Goal: Task Accomplishment & Management: Manage account settings

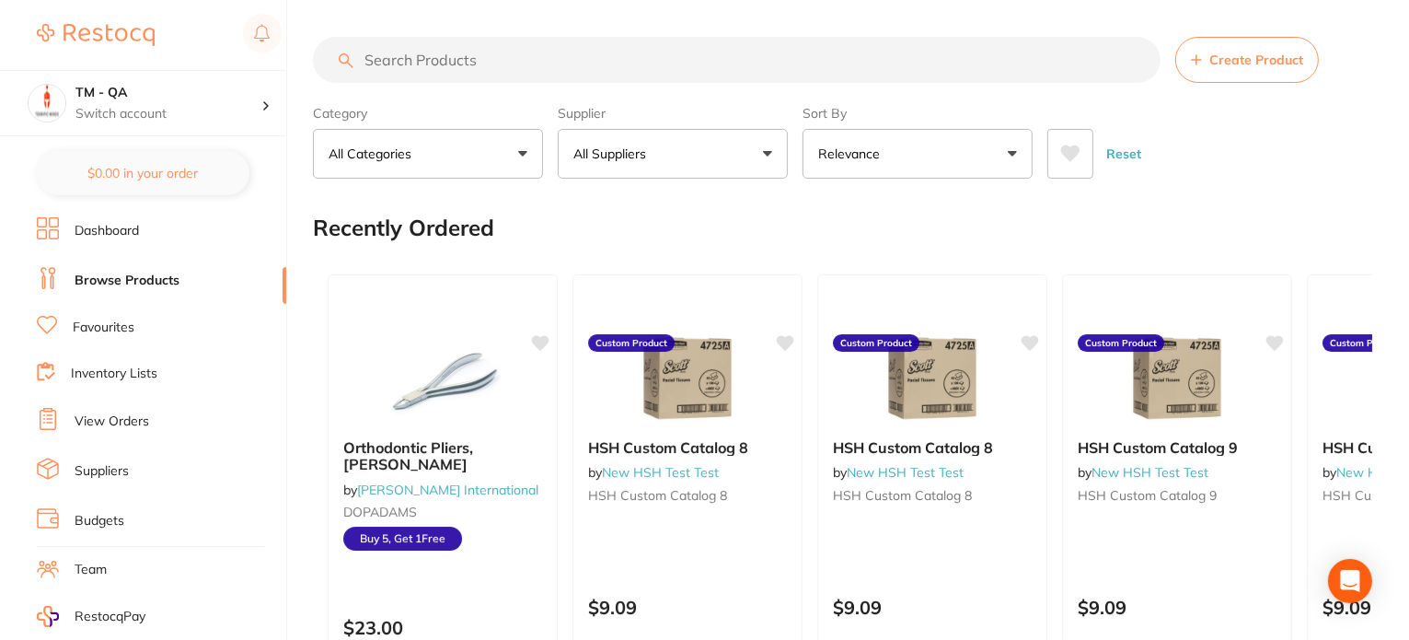
scroll to position [217, 0]
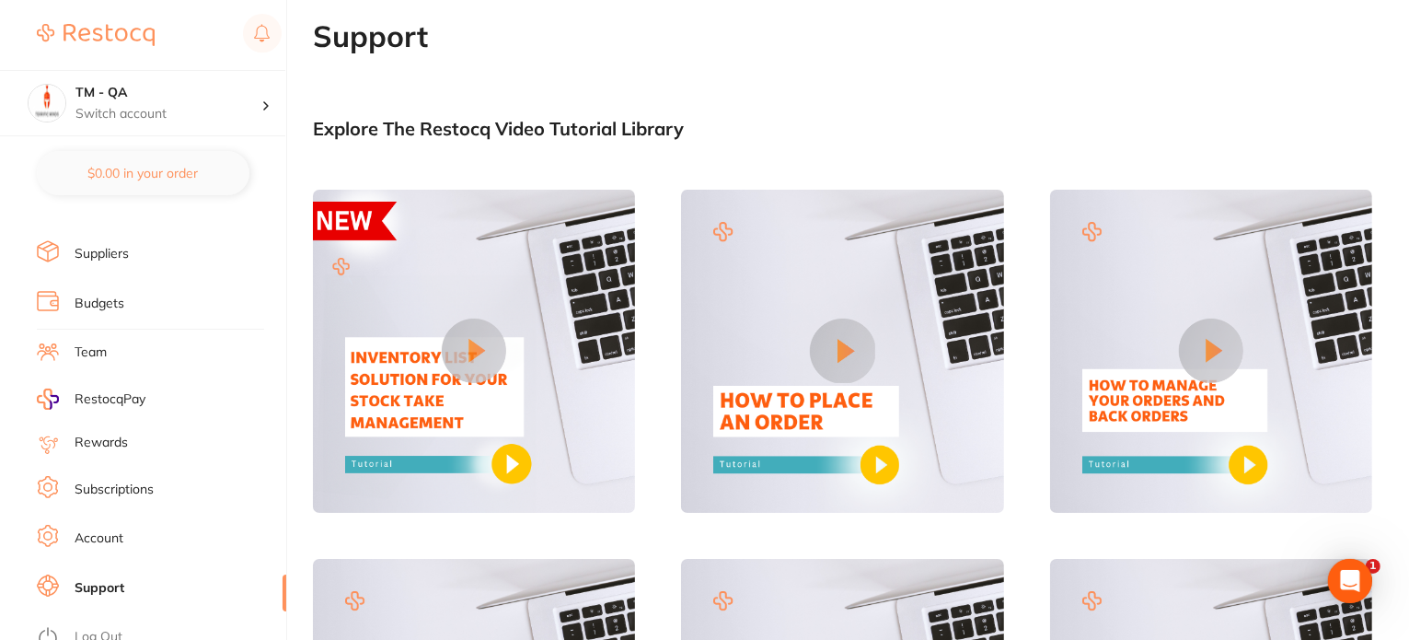
click at [108, 536] on link "Account" at bounding box center [99, 538] width 49 height 18
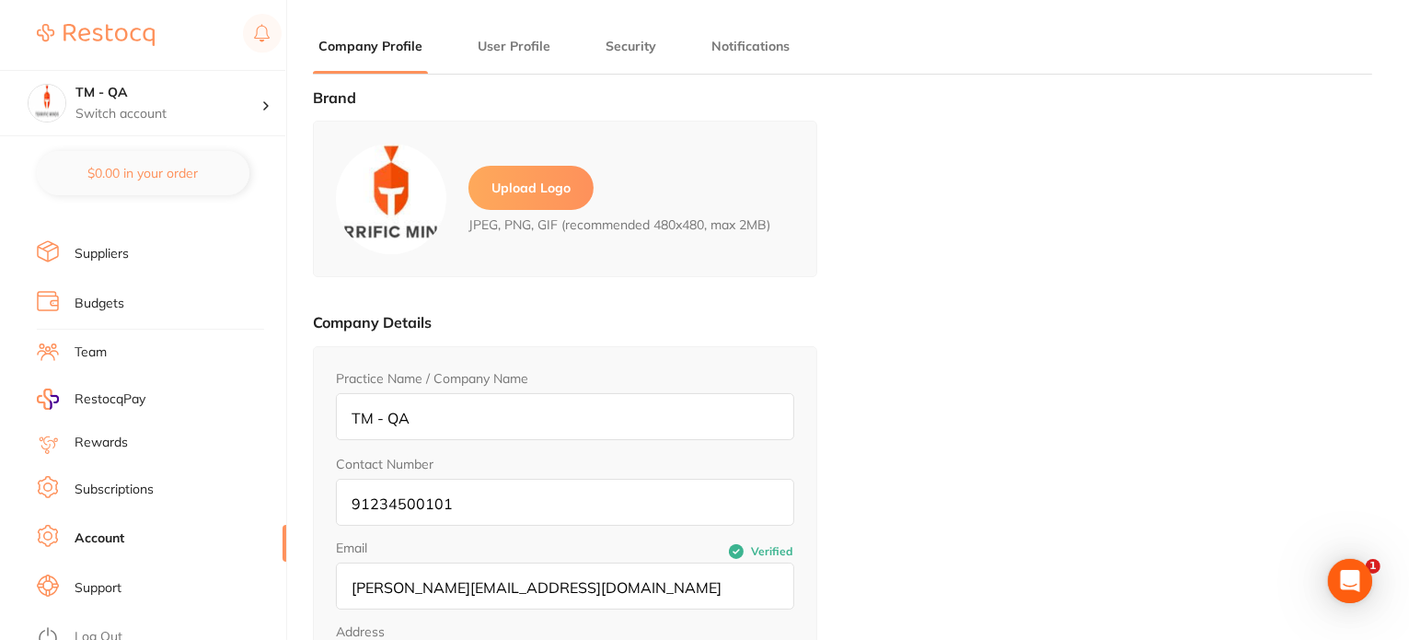
type input "[PERSON_NAME]"
type input "Shenay"
type input "9123456780"
type input "[PERSON_NAME][EMAIL_ADDRESS][DOMAIN_NAME]"
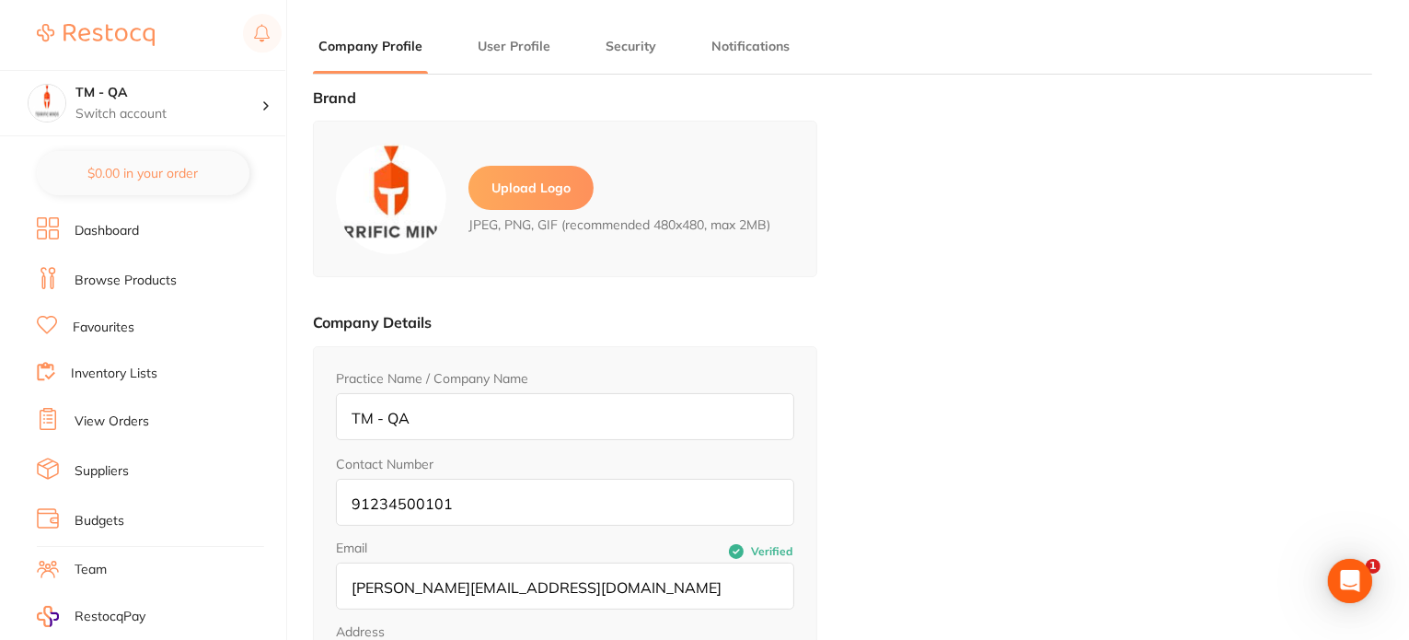
click at [118, 380] on li "Inventory Lists" at bounding box center [161, 374] width 249 height 25
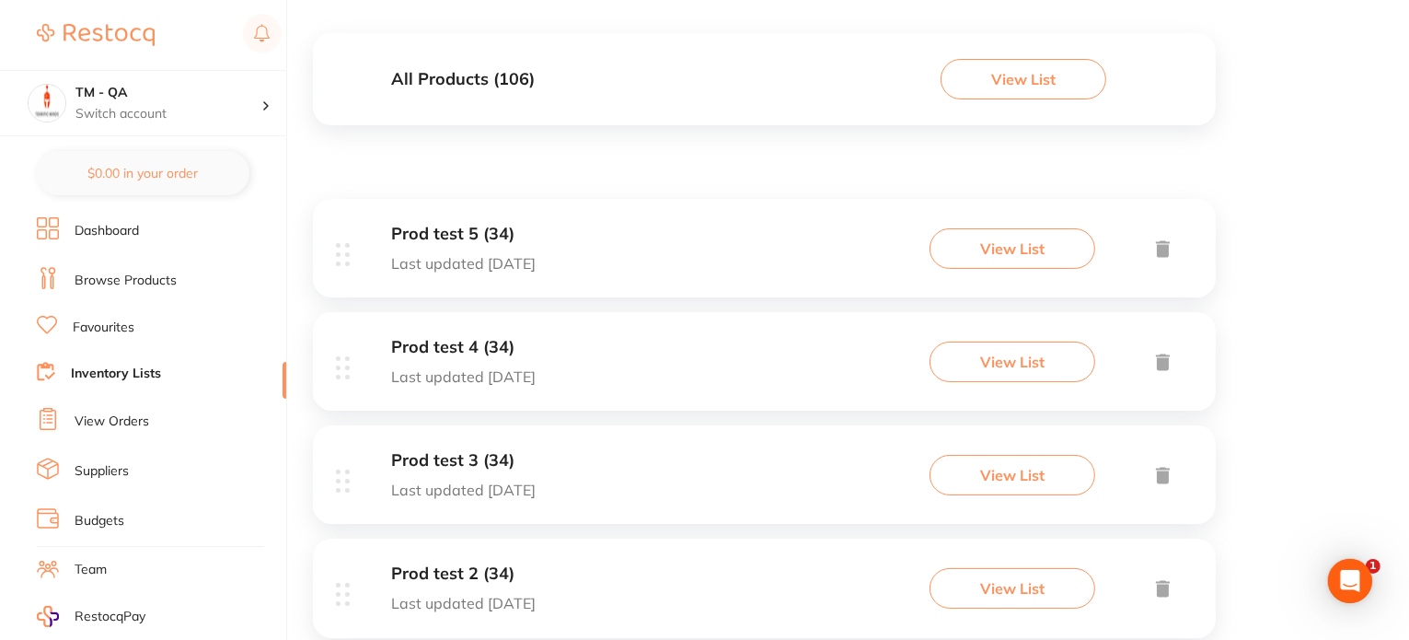
click at [976, 248] on button "View List" at bounding box center [1012, 248] width 166 height 40
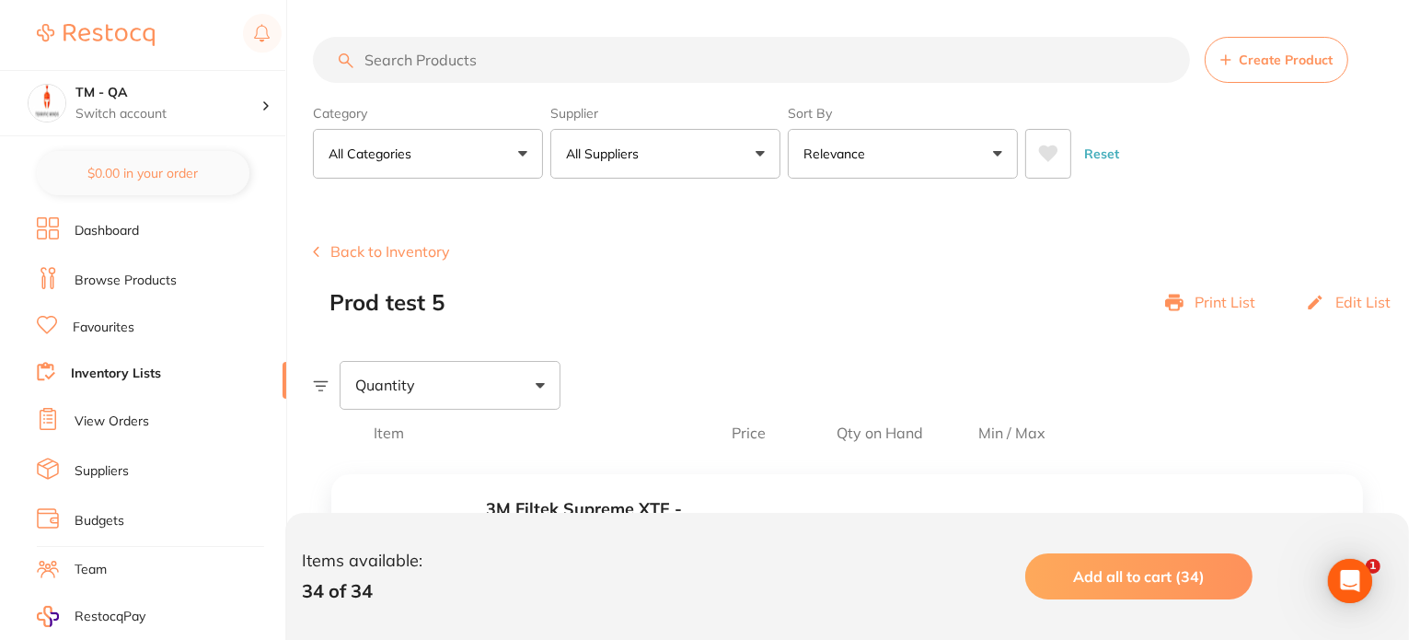
click at [1209, 300] on p "Print List" at bounding box center [1225, 302] width 61 height 17
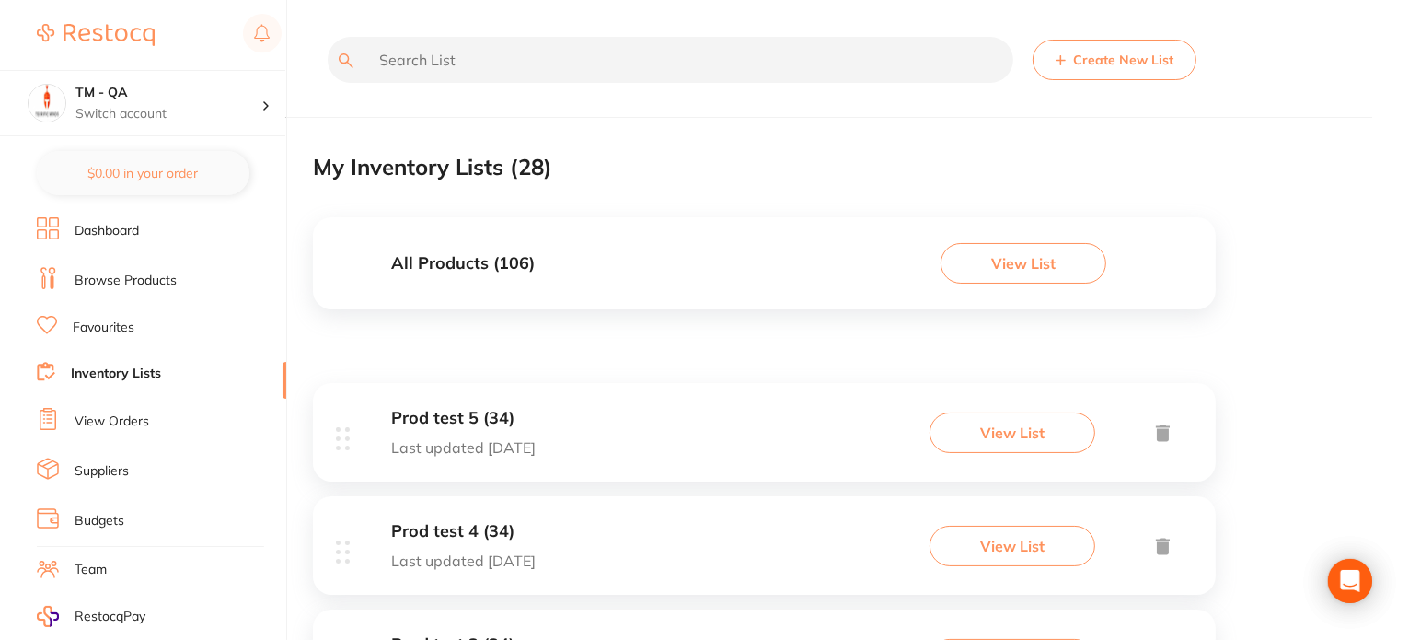
click at [988, 258] on button "View List" at bounding box center [1024, 263] width 166 height 40
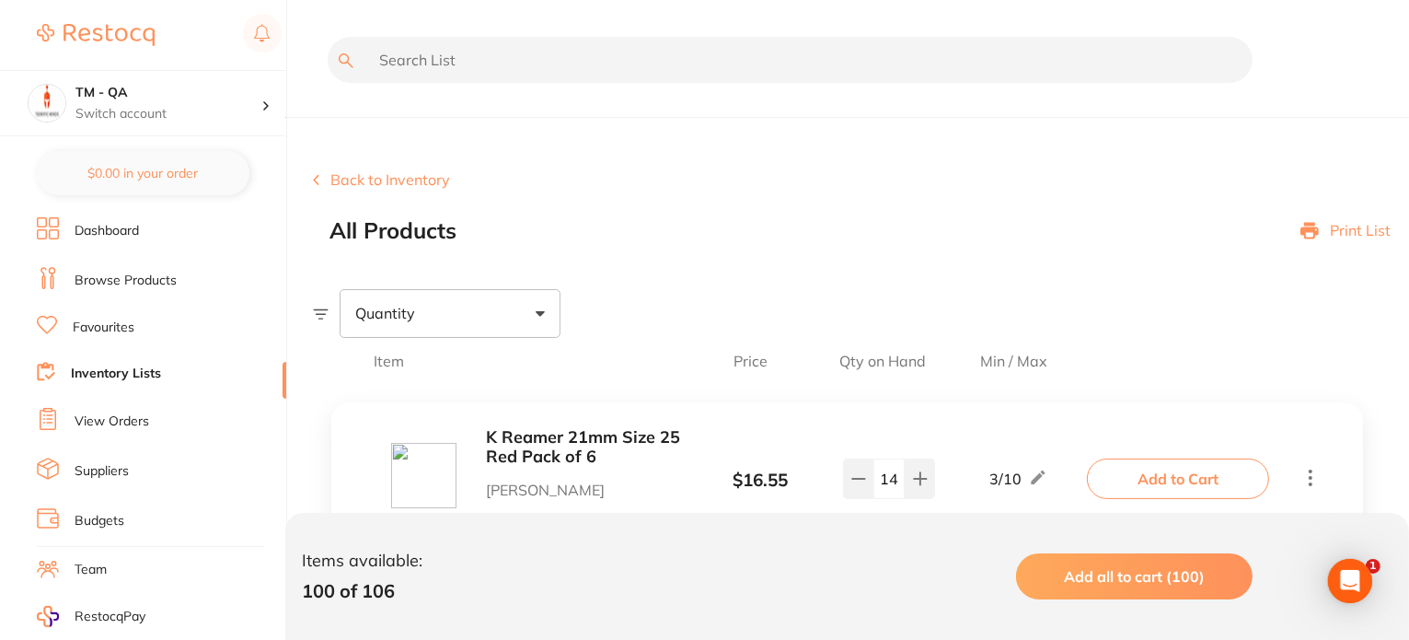
click at [1345, 237] on p "Print List" at bounding box center [1360, 230] width 61 height 17
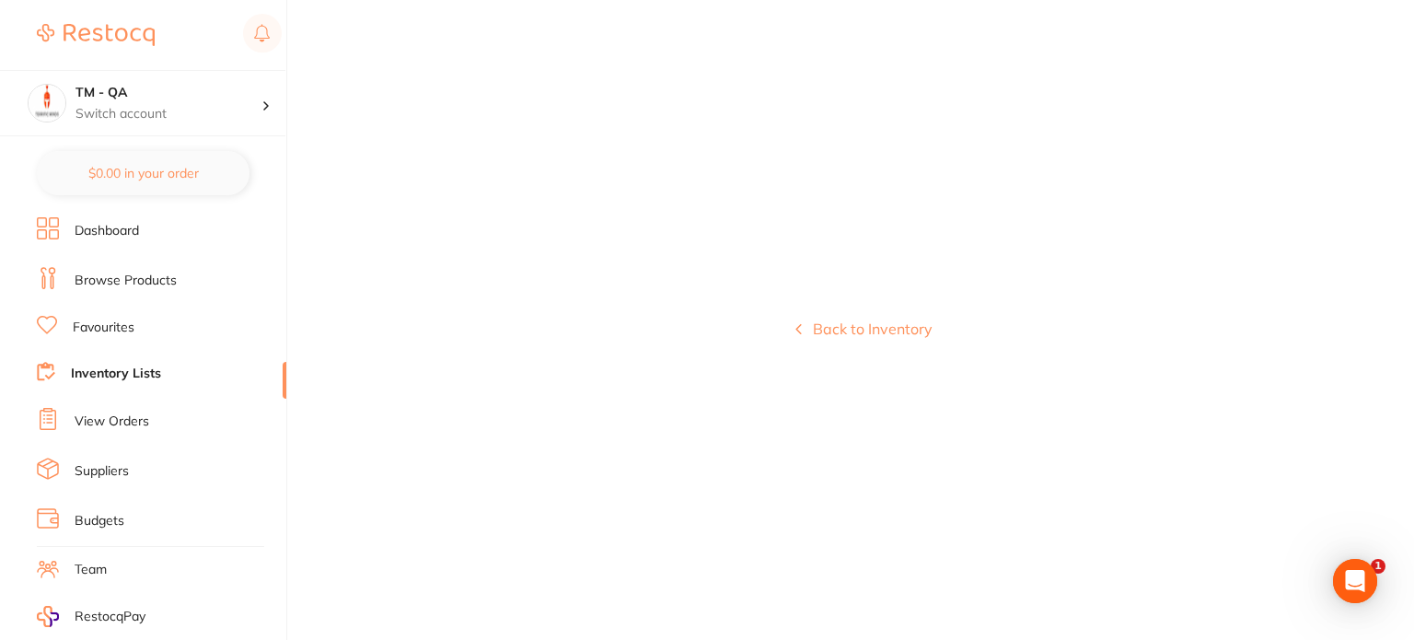
click at [876, 330] on button "Back to Inventory" at bounding box center [863, 328] width 137 height 17
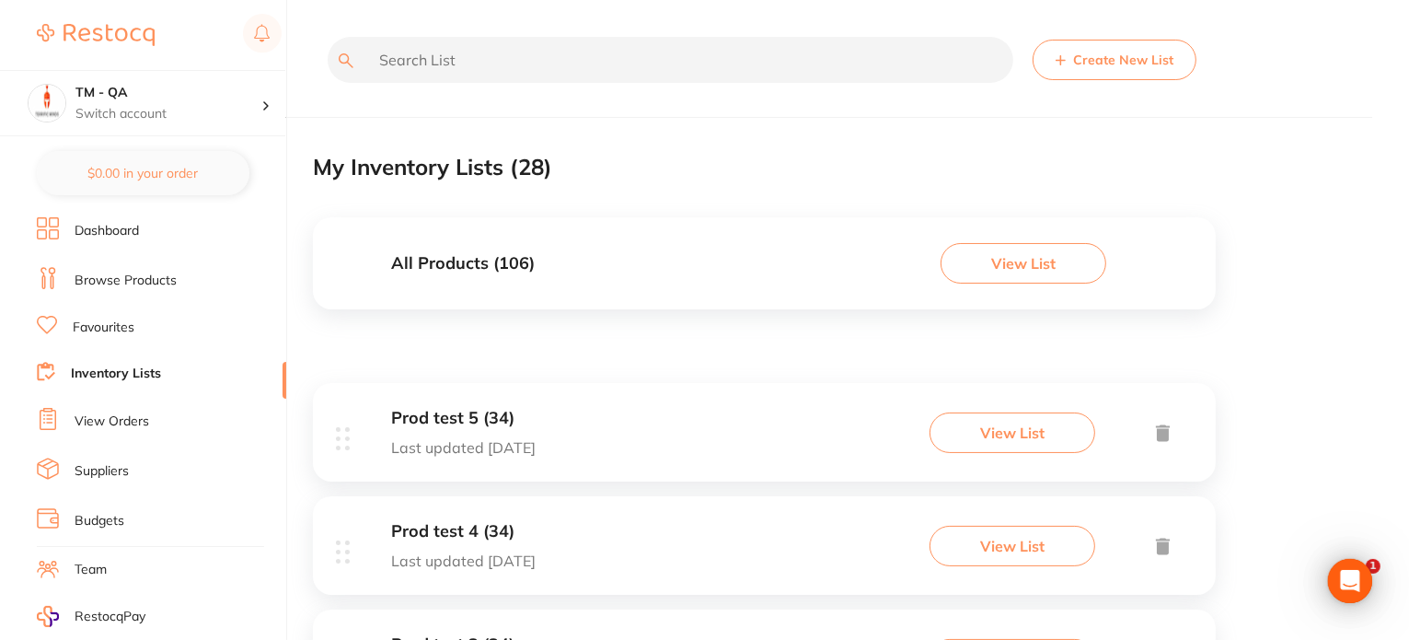
click at [1013, 424] on button "View List" at bounding box center [1012, 432] width 166 height 40
click at [984, 283] on button "View List" at bounding box center [1024, 263] width 166 height 40
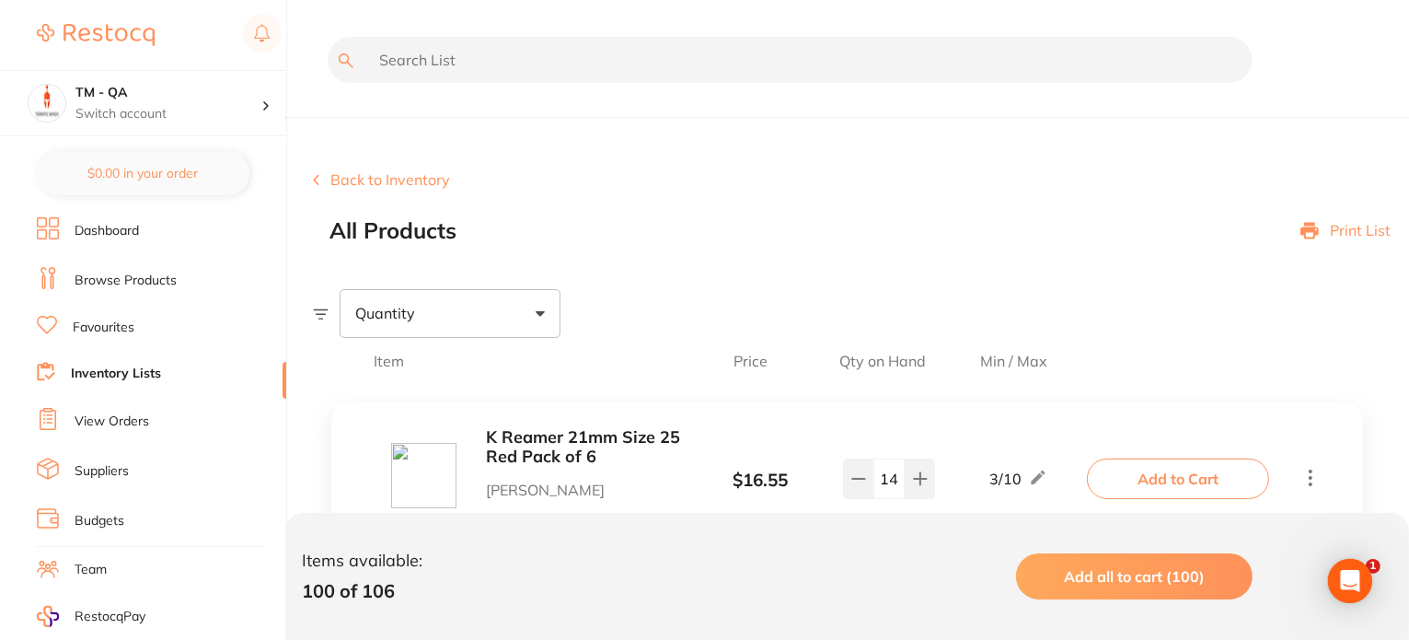
click at [1344, 229] on p "Print List" at bounding box center [1360, 230] width 61 height 17
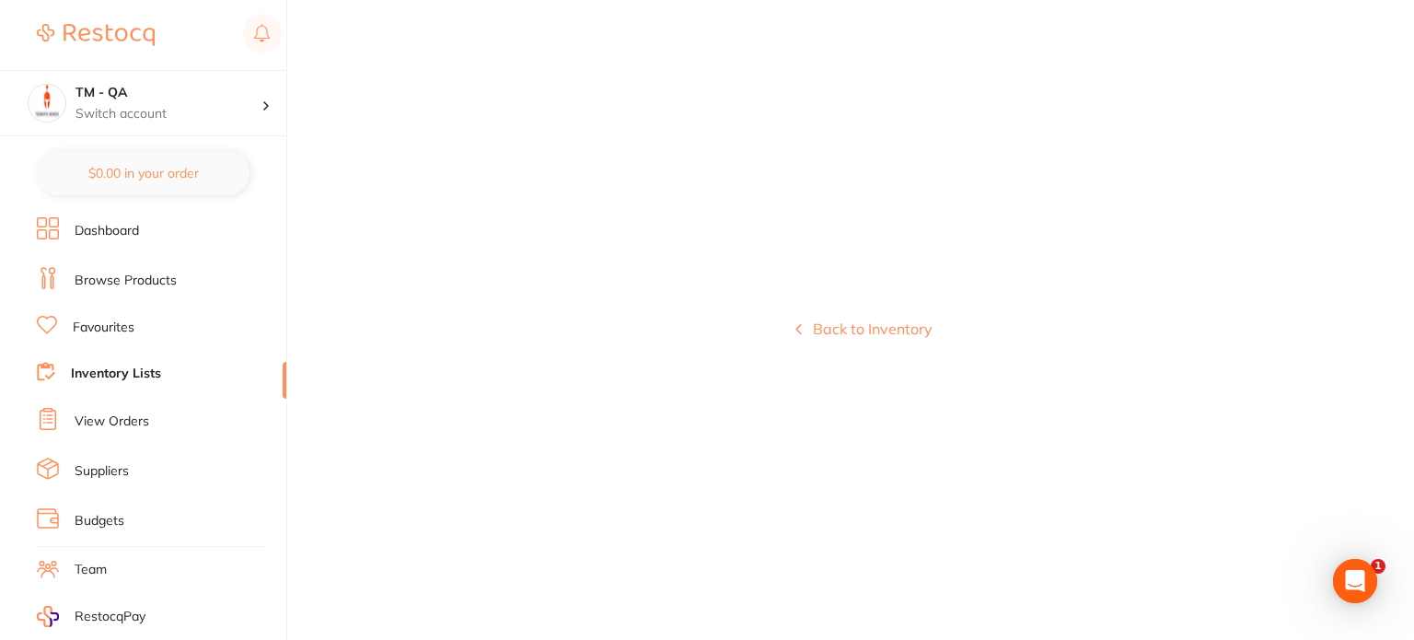
click at [824, 328] on button "Back to Inventory" at bounding box center [863, 328] width 137 height 17
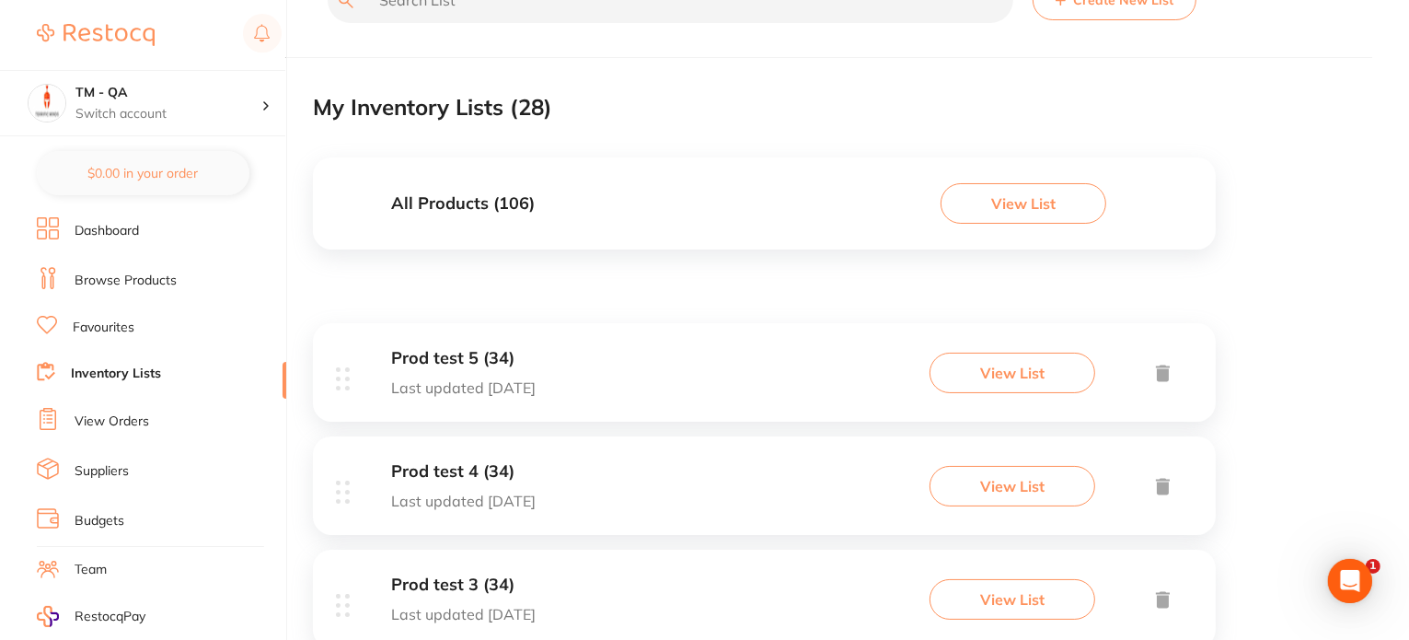
scroll to position [92, 0]
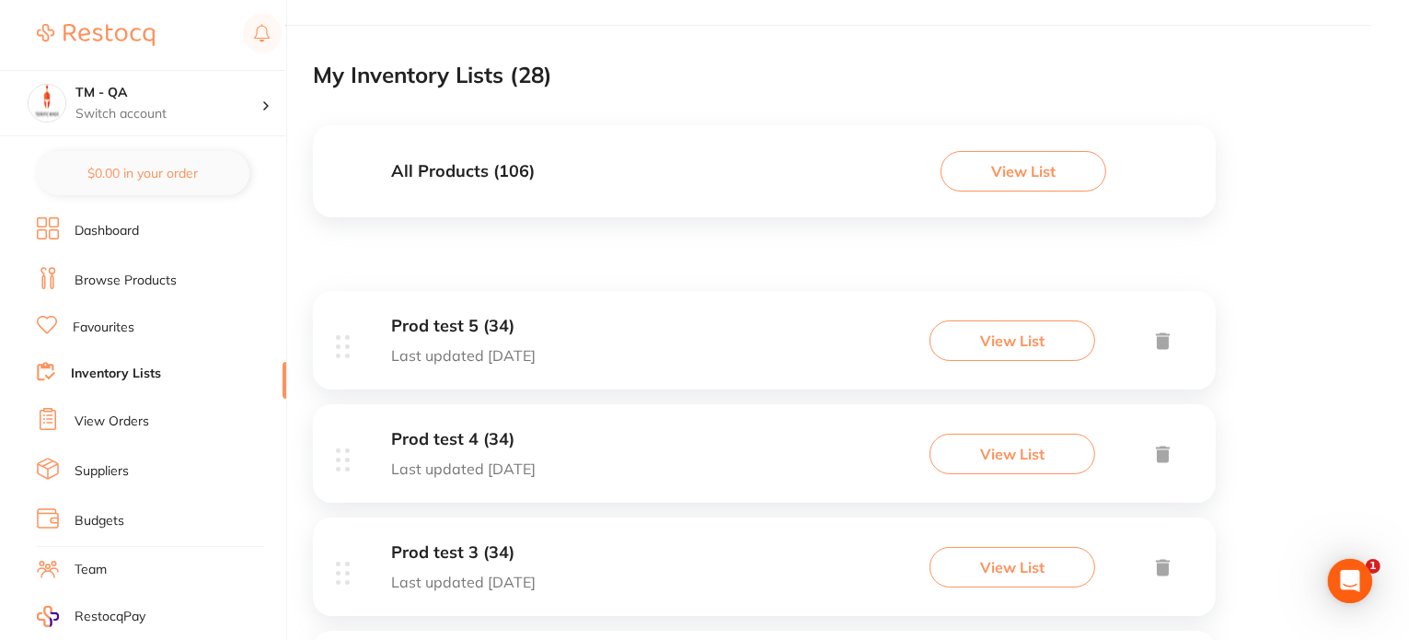
click at [1046, 168] on button "View List" at bounding box center [1024, 171] width 166 height 40
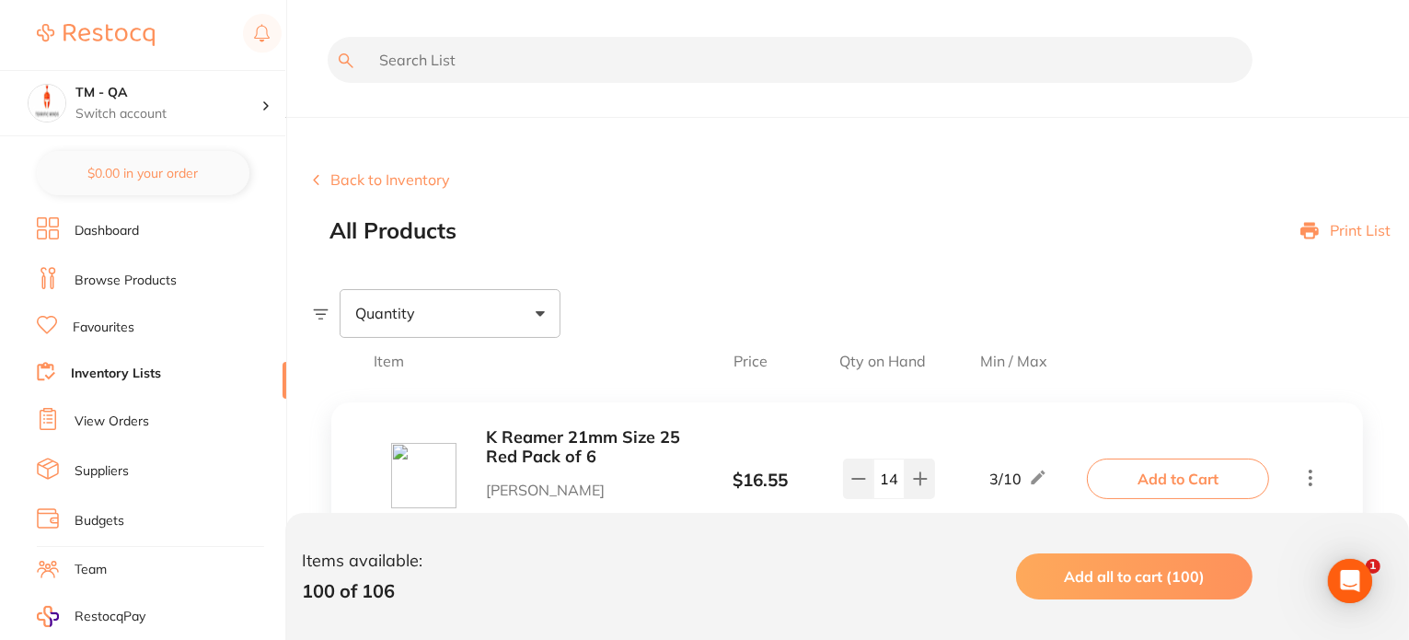
click at [1364, 224] on p "Print List" at bounding box center [1360, 230] width 61 height 17
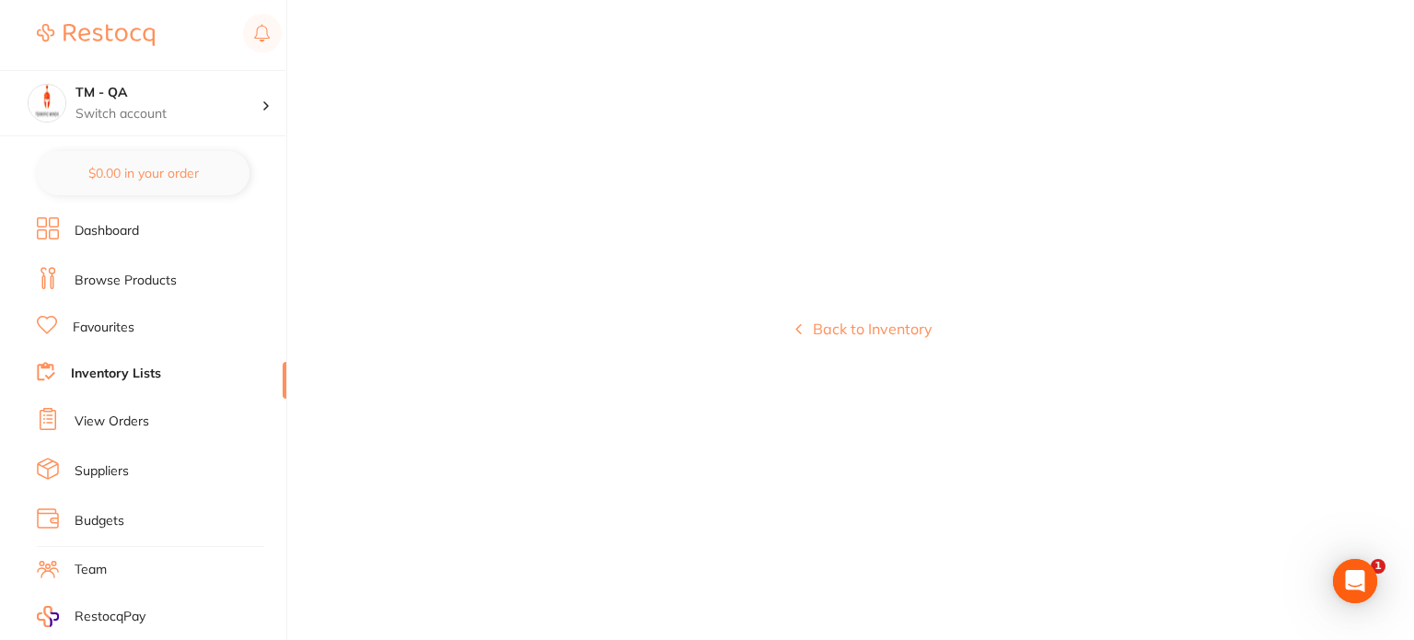
click at [130, 229] on link "Dashboard" at bounding box center [107, 231] width 64 height 18
